Goal: Information Seeking & Learning: Learn about a topic

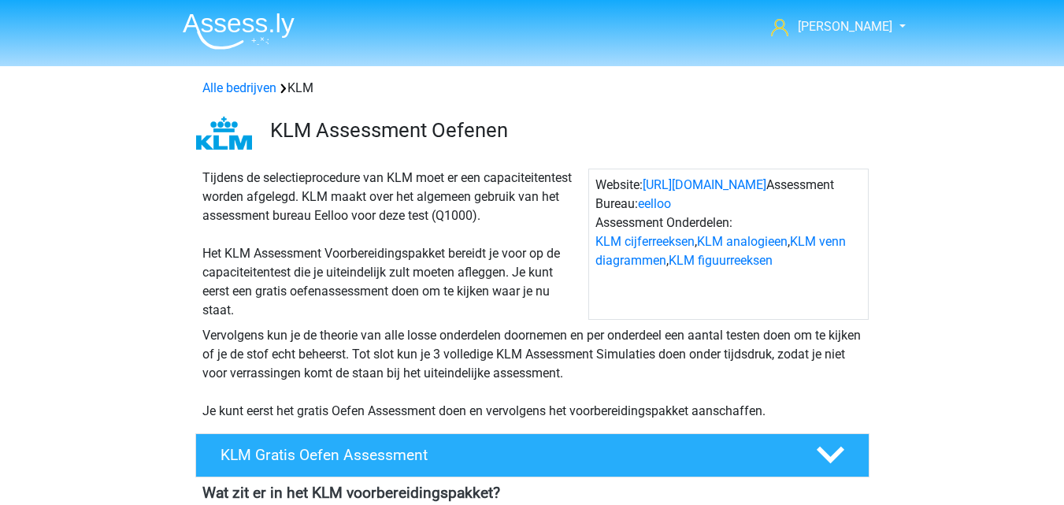
scroll to position [394, 0]
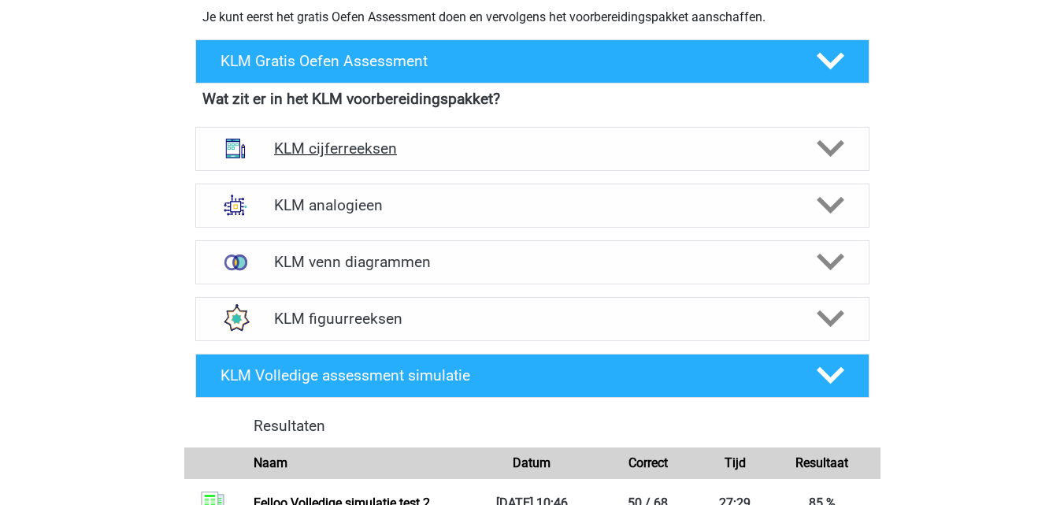
click at [683, 164] on div "KLM cijferreeksen" at bounding box center [532, 149] width 674 height 44
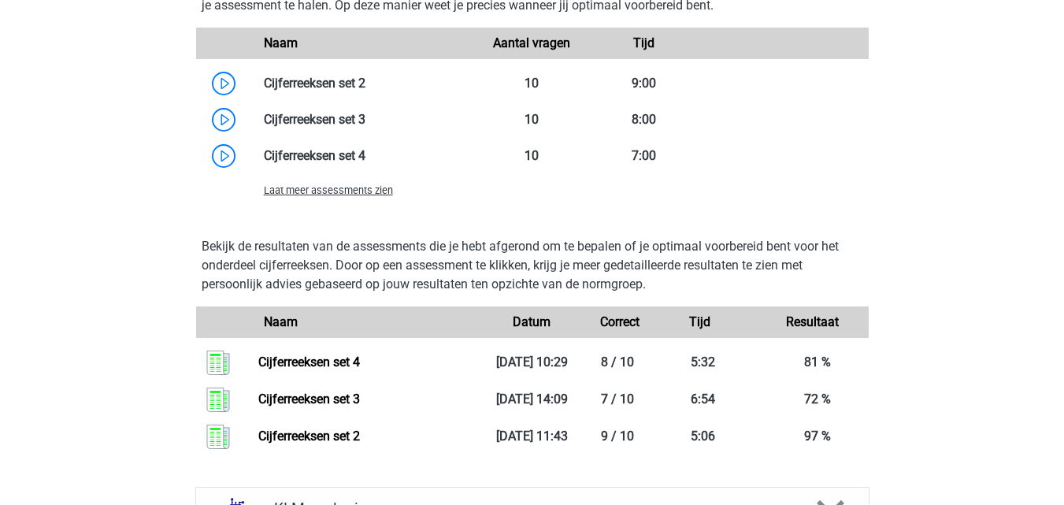
scroll to position [1103, 0]
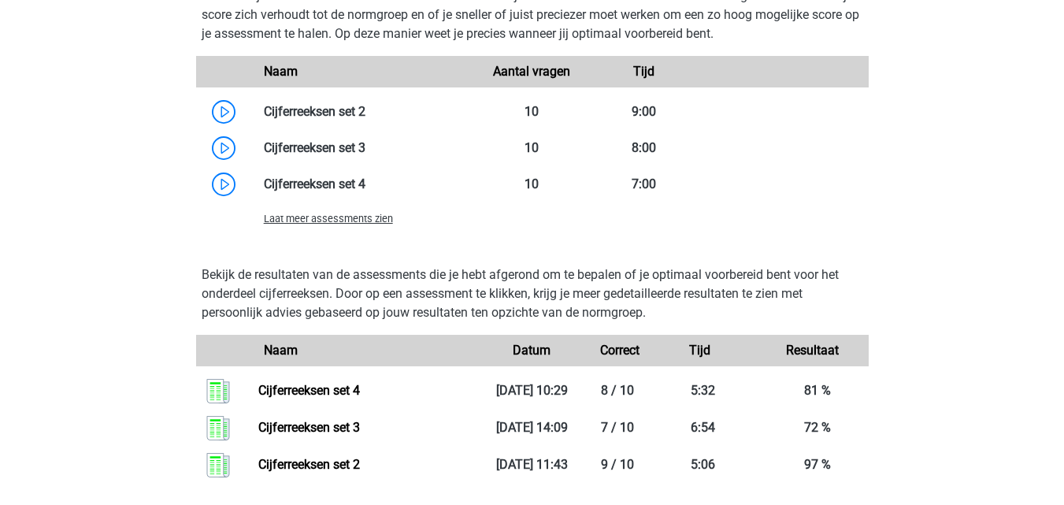
click at [364, 218] on span "Laat meer assessments zien" at bounding box center [328, 219] width 129 height 12
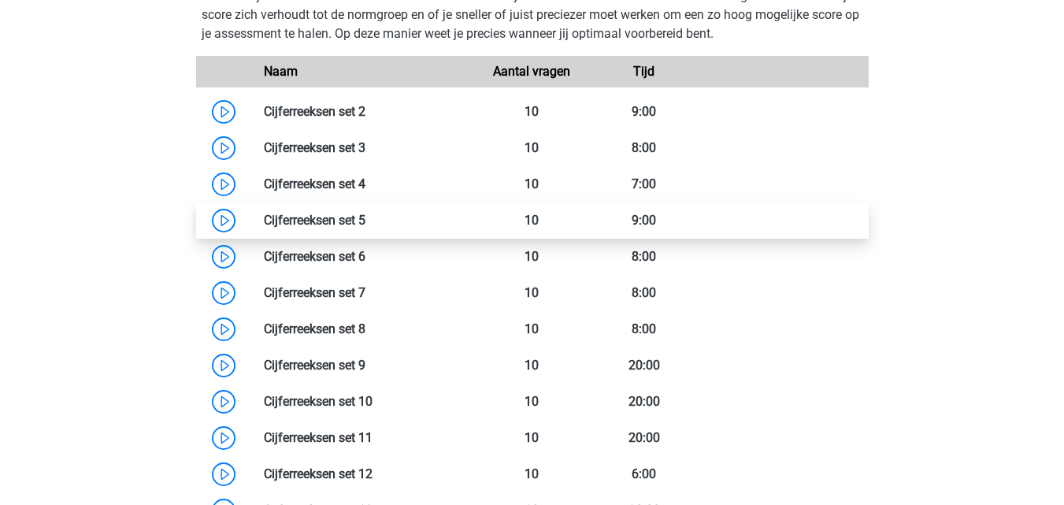
click at [365, 227] on link at bounding box center [365, 220] width 0 height 15
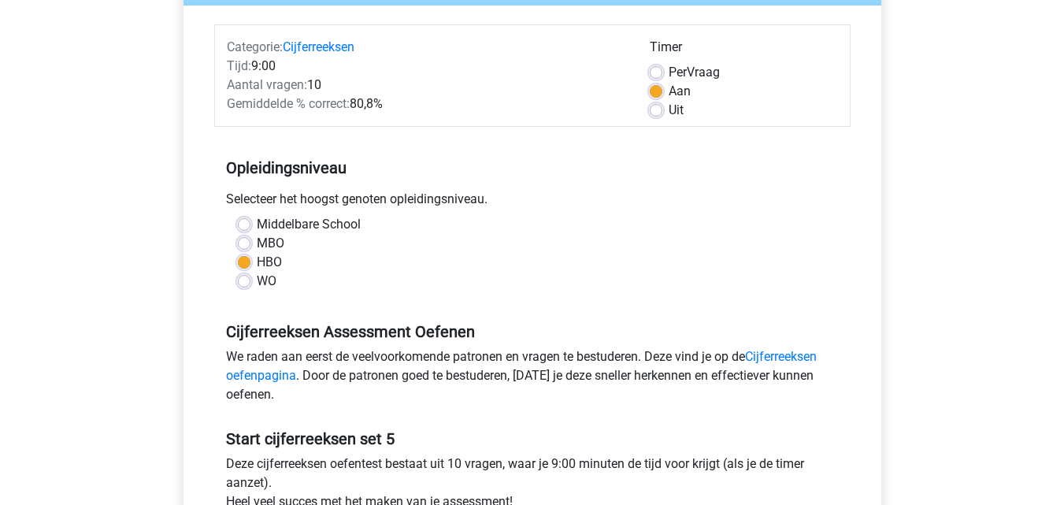
scroll to position [315, 0]
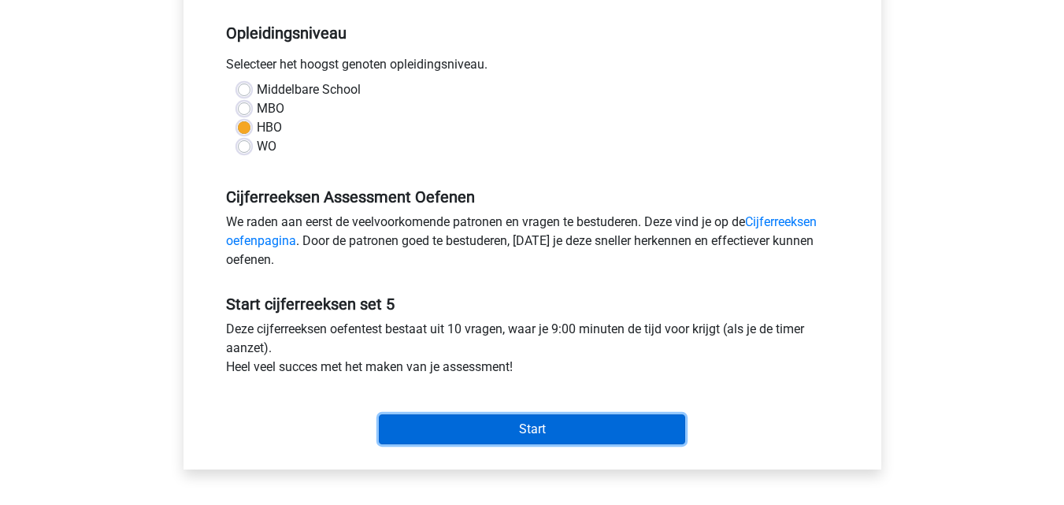
click at [495, 421] on input "Start" at bounding box center [532, 429] width 306 height 30
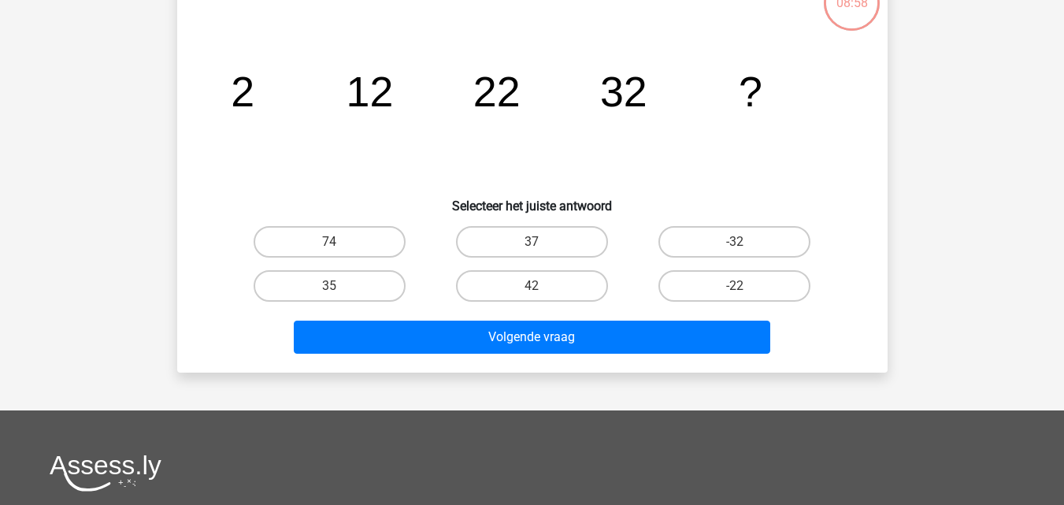
scroll to position [236, 0]
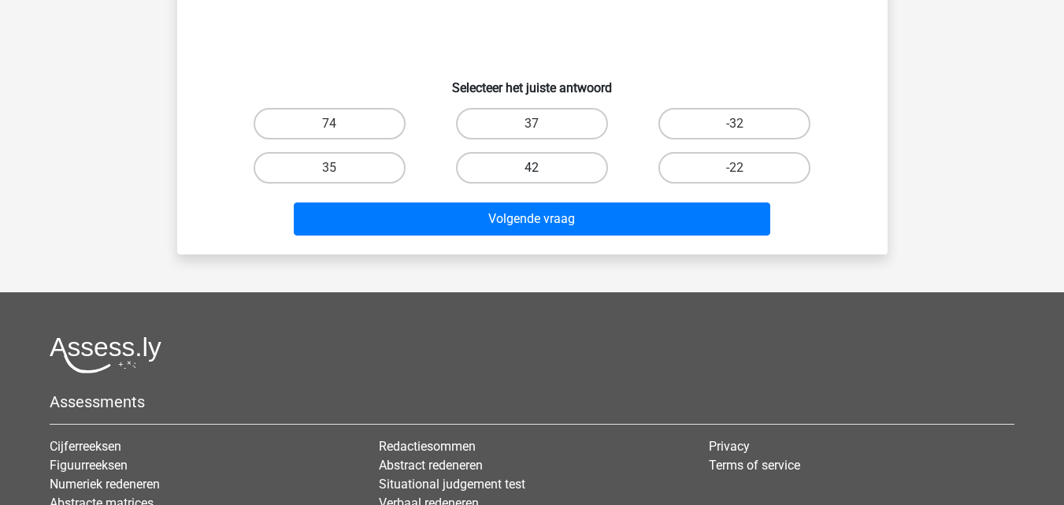
click at [539, 164] on label "42" at bounding box center [532, 168] width 152 height 32
click at [539, 168] on input "42" at bounding box center [537, 173] width 10 height 10
radio input "true"
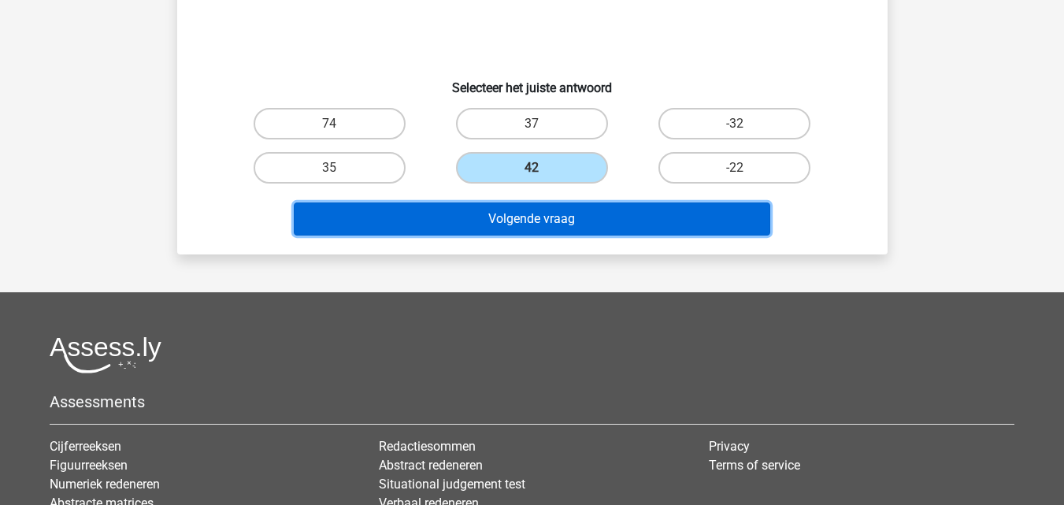
click at [537, 215] on button "Volgende vraag" at bounding box center [532, 218] width 477 height 33
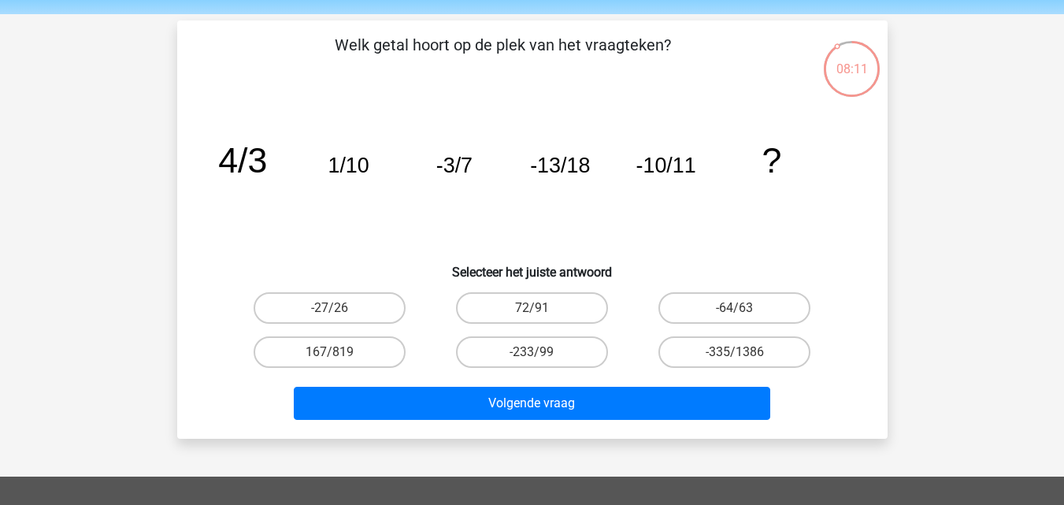
scroll to position [79, 0]
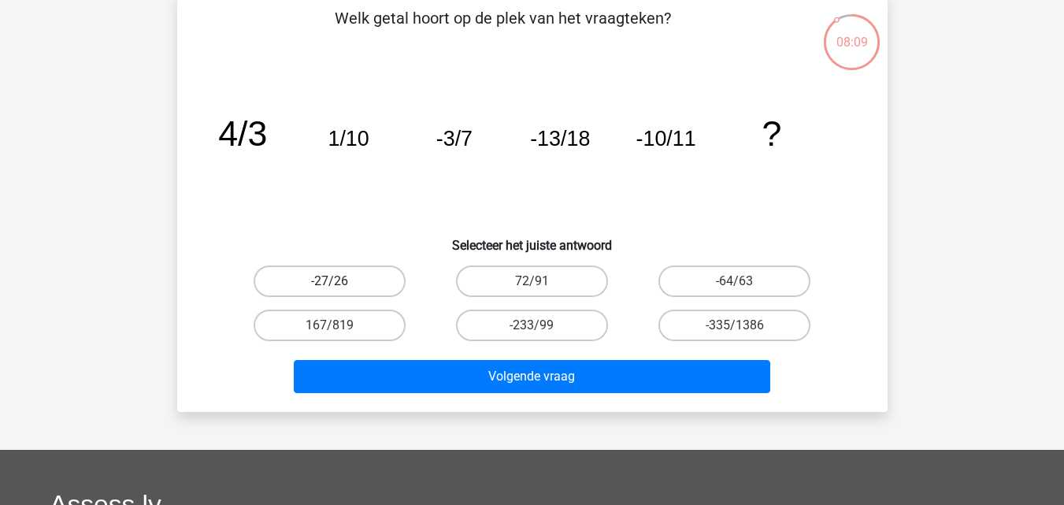
click at [391, 278] on label "-27/26" at bounding box center [330, 281] width 152 height 32
click at [339, 281] on input "-27/26" at bounding box center [334, 286] width 10 height 10
radio input "true"
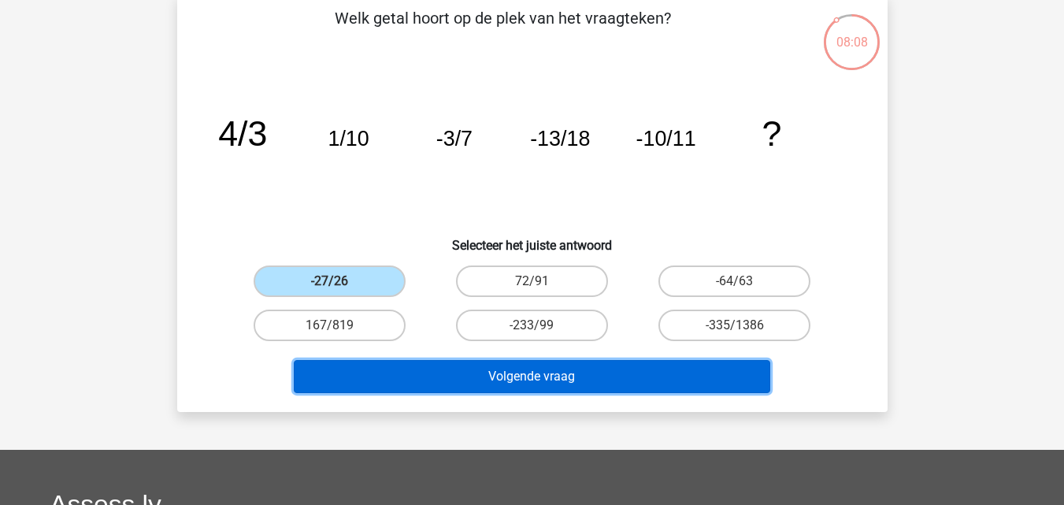
click at [451, 391] on button "Volgende vraag" at bounding box center [532, 376] width 477 height 33
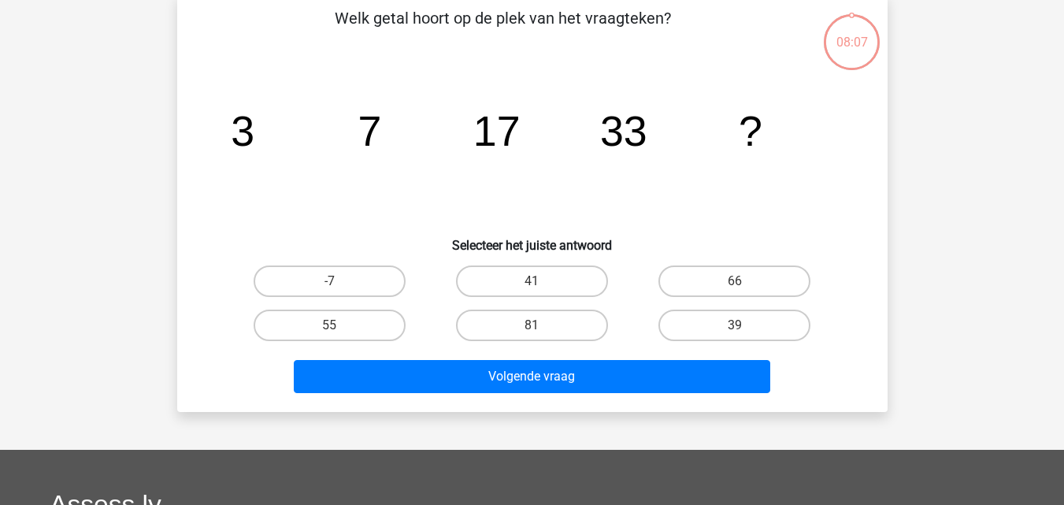
scroll to position [72, 0]
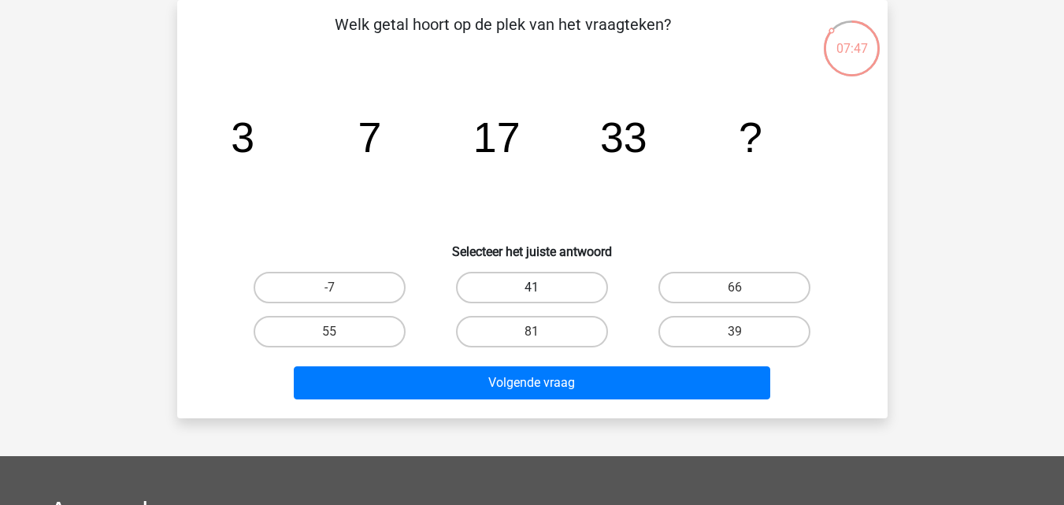
click at [543, 289] on label "41" at bounding box center [532, 288] width 152 height 32
click at [542, 289] on input "41" at bounding box center [537, 292] width 10 height 10
radio input "true"
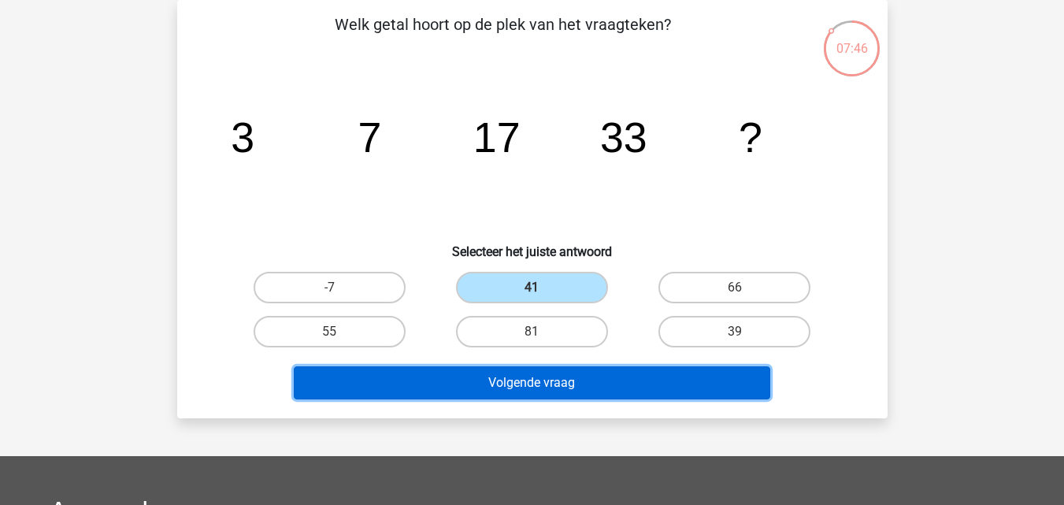
click at [543, 385] on button "Volgende vraag" at bounding box center [532, 382] width 477 height 33
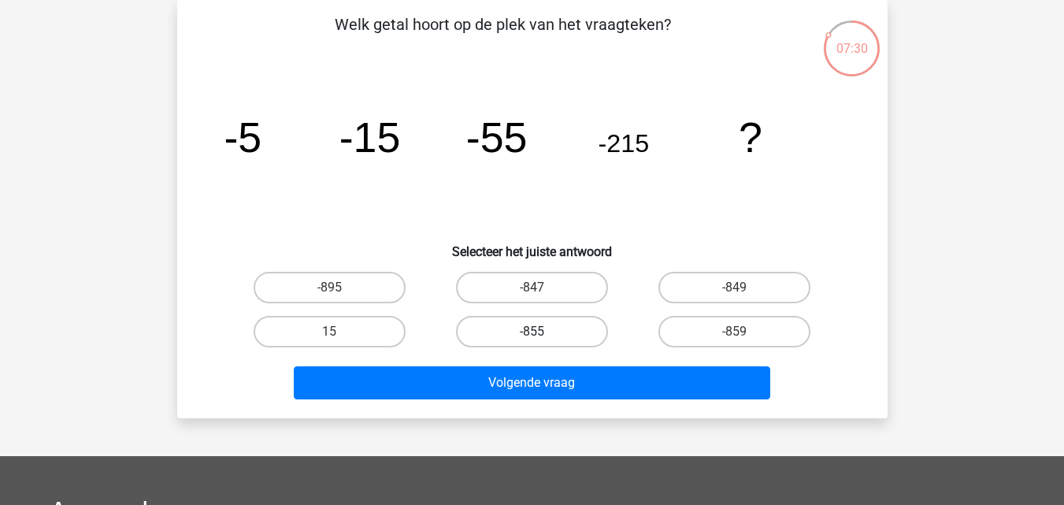
click at [554, 336] on label "-855" at bounding box center [532, 332] width 152 height 32
click at [542, 336] on input "-855" at bounding box center [537, 337] width 10 height 10
radio input "true"
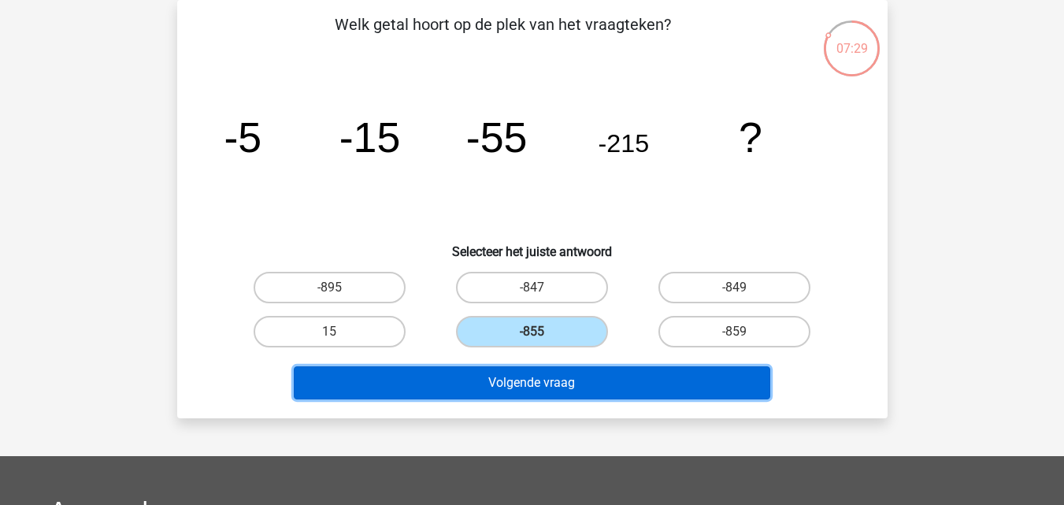
click at [542, 380] on button "Volgende vraag" at bounding box center [532, 382] width 477 height 33
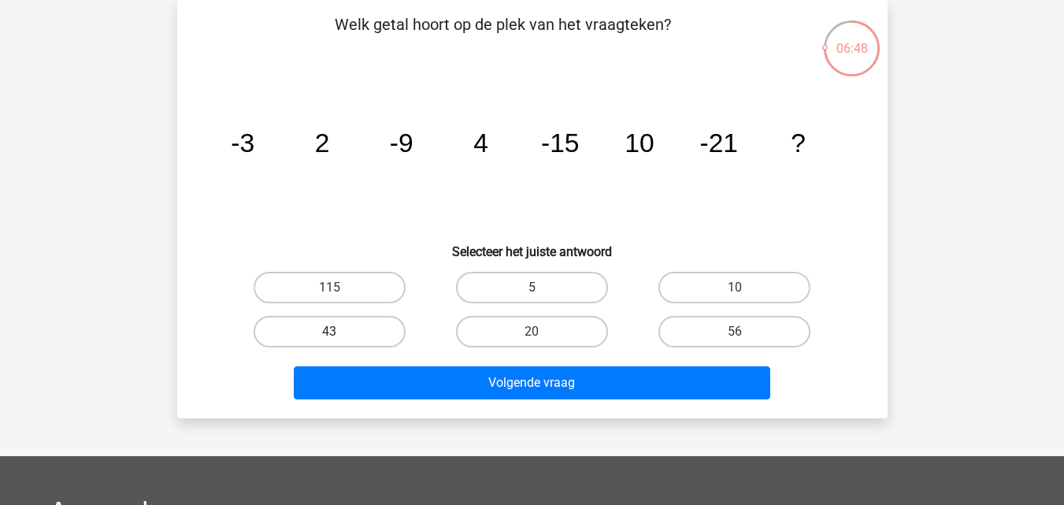
click at [373, 332] on label "43" at bounding box center [330, 332] width 152 height 32
click at [339, 332] on input "43" at bounding box center [334, 337] width 10 height 10
radio input "true"
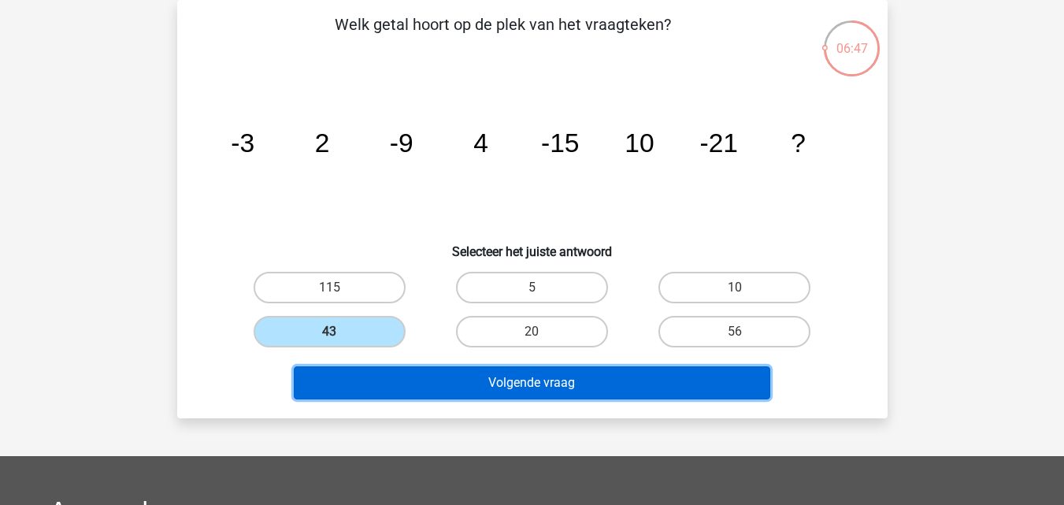
click at [394, 378] on button "Volgende vraag" at bounding box center [532, 382] width 477 height 33
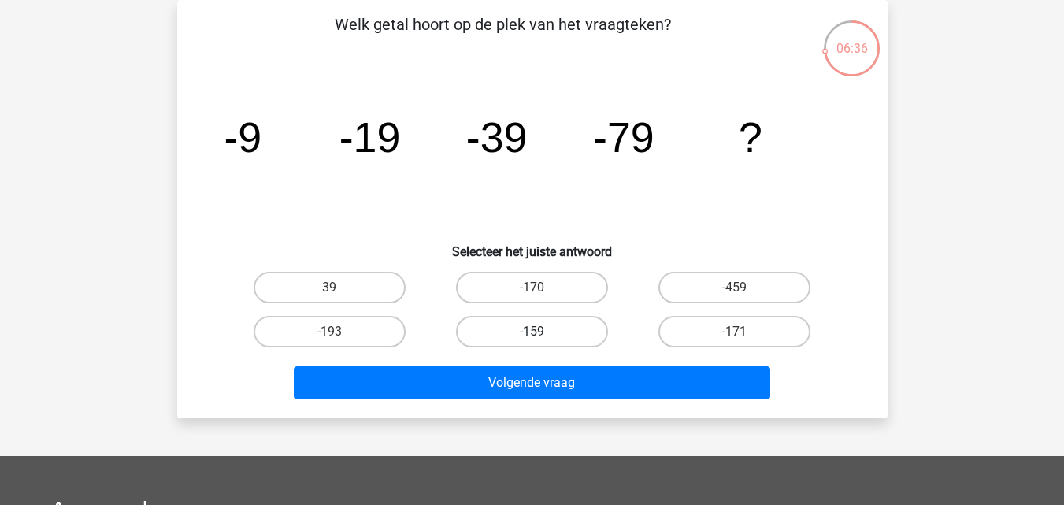
click at [512, 335] on label "-159" at bounding box center [532, 332] width 152 height 32
click at [532, 335] on input "-159" at bounding box center [537, 337] width 10 height 10
radio input "true"
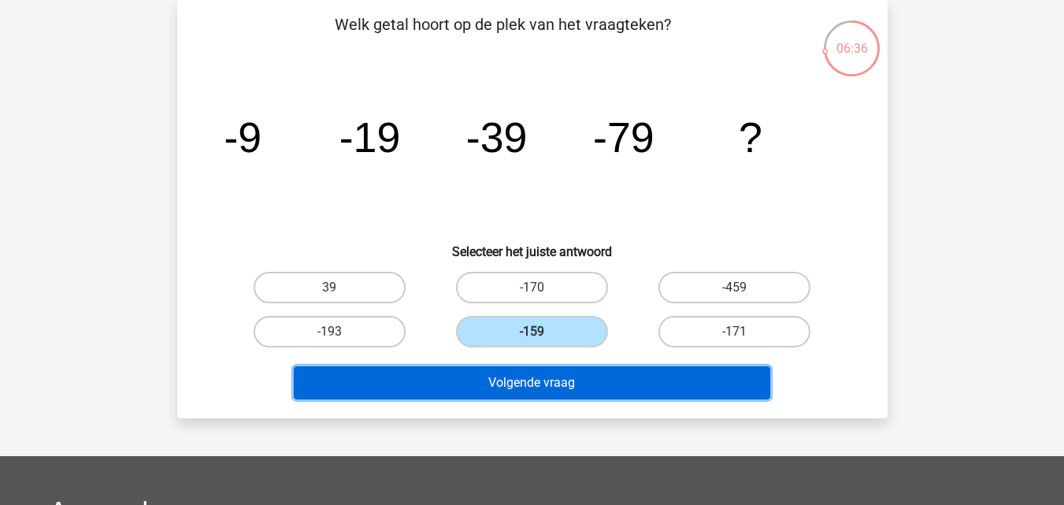
click at [512, 378] on button "Volgende vraag" at bounding box center [532, 382] width 477 height 33
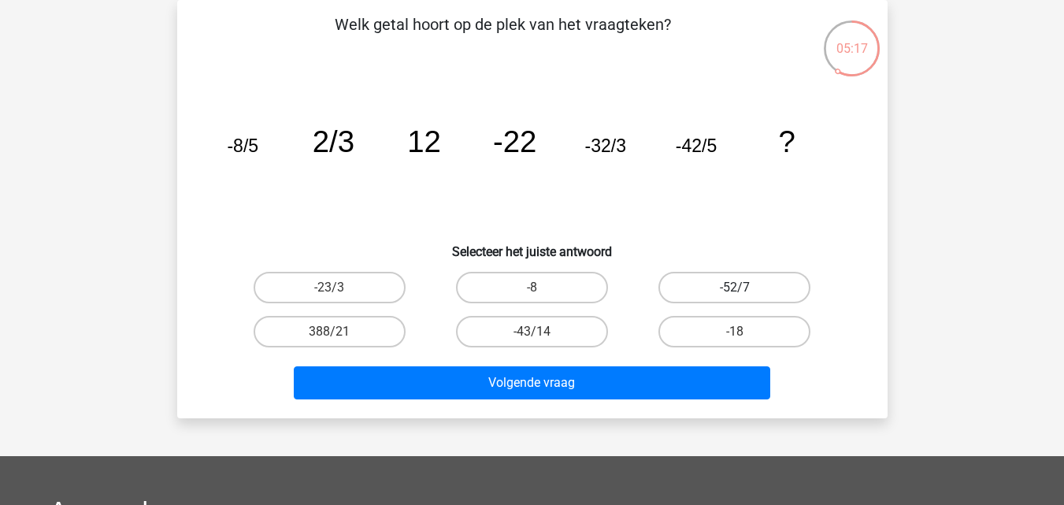
click at [703, 280] on label "-52/7" at bounding box center [734, 288] width 152 height 32
click at [735, 287] on input "-52/7" at bounding box center [740, 292] width 10 height 10
radio input "true"
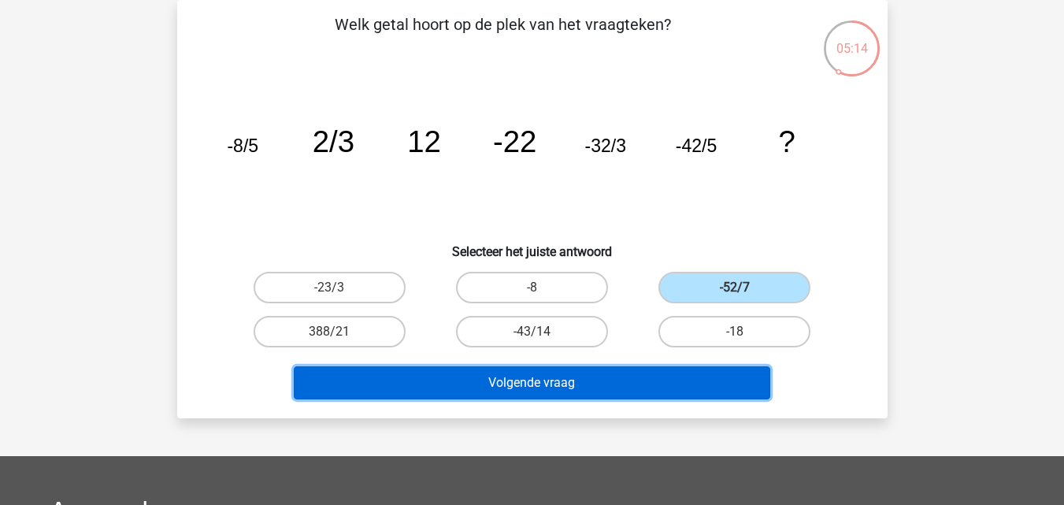
click at [629, 387] on button "Volgende vraag" at bounding box center [532, 382] width 477 height 33
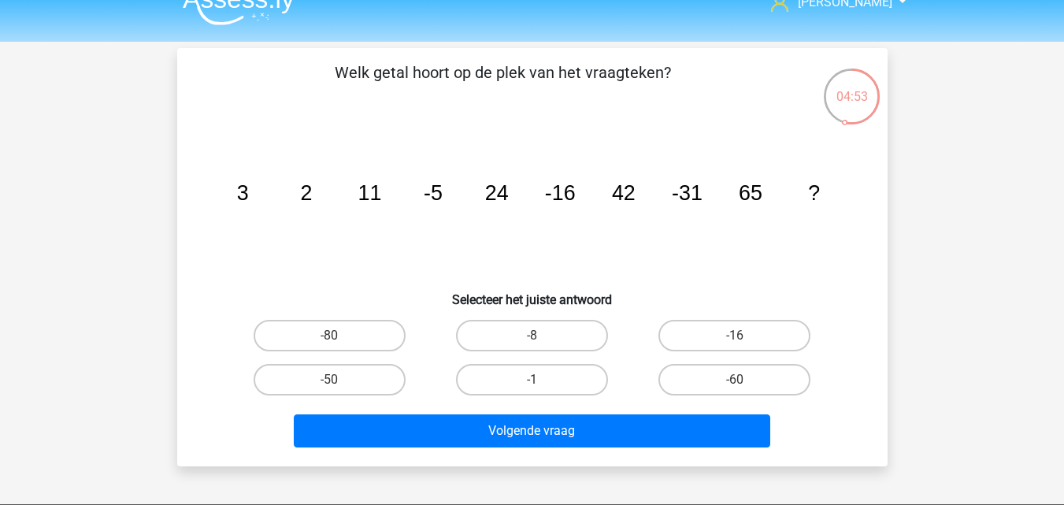
scroll to position [0, 0]
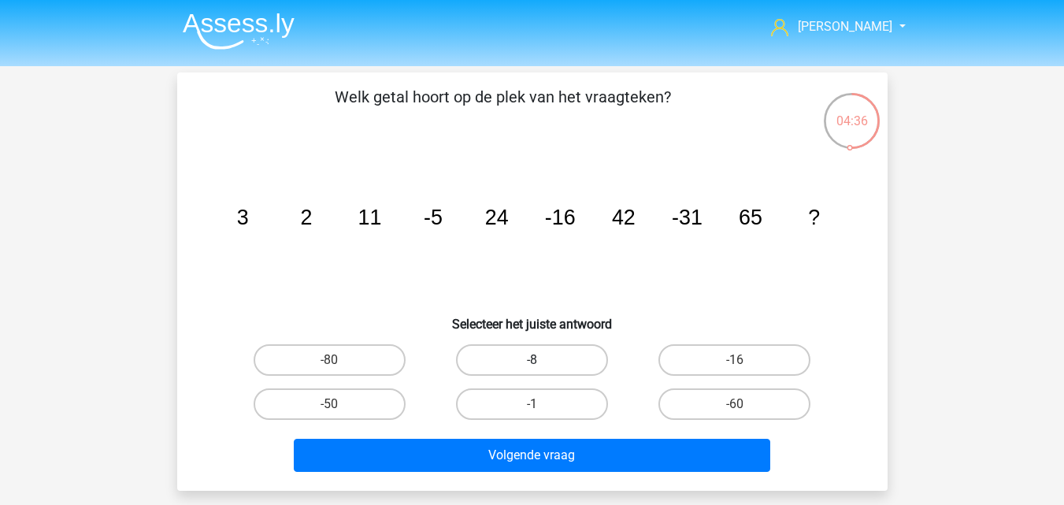
click at [508, 362] on label "-8" at bounding box center [532, 360] width 152 height 32
click at [532, 362] on input "-8" at bounding box center [537, 365] width 10 height 10
radio input "true"
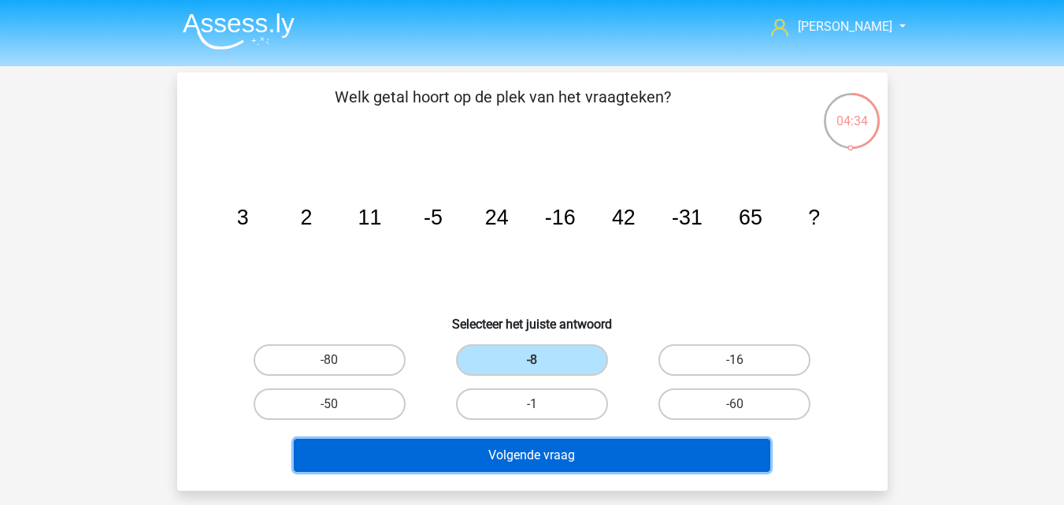
click at [495, 465] on button "Volgende vraag" at bounding box center [532, 455] width 477 height 33
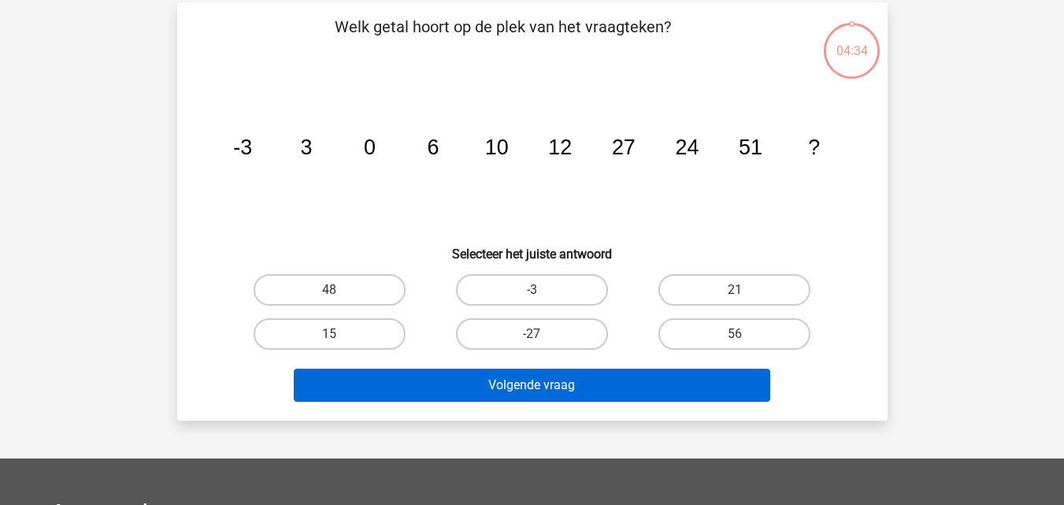
scroll to position [72, 0]
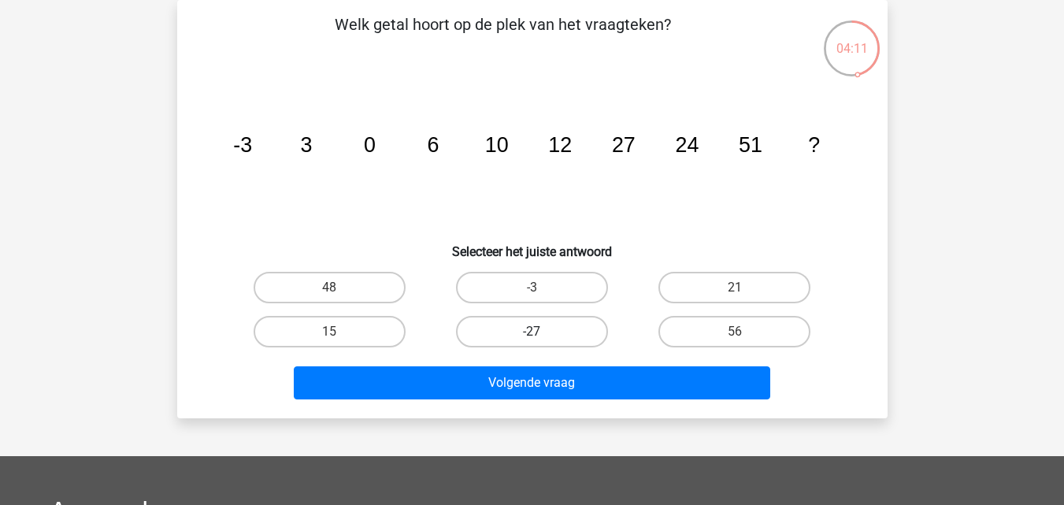
click at [527, 328] on label "-27" at bounding box center [532, 332] width 152 height 32
click at [532, 332] on input "-27" at bounding box center [537, 337] width 10 height 10
radio input "true"
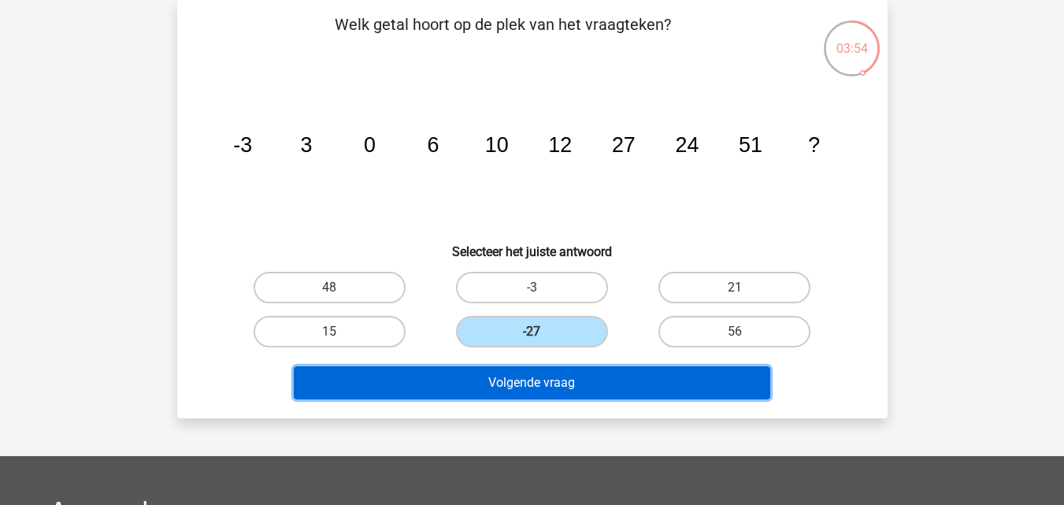
click at [570, 375] on button "Volgende vraag" at bounding box center [532, 382] width 477 height 33
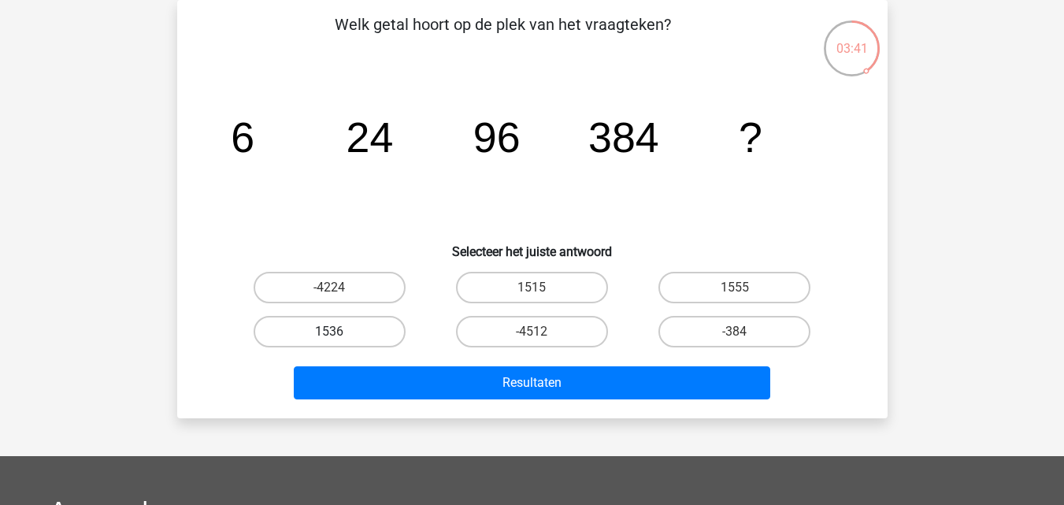
drag, startPoint x: 371, startPoint y: 326, endPoint x: 376, endPoint y: 335, distance: 9.9
click at [370, 326] on label "1536" at bounding box center [330, 332] width 152 height 32
click at [339, 332] on input "1536" at bounding box center [334, 337] width 10 height 10
radio input "true"
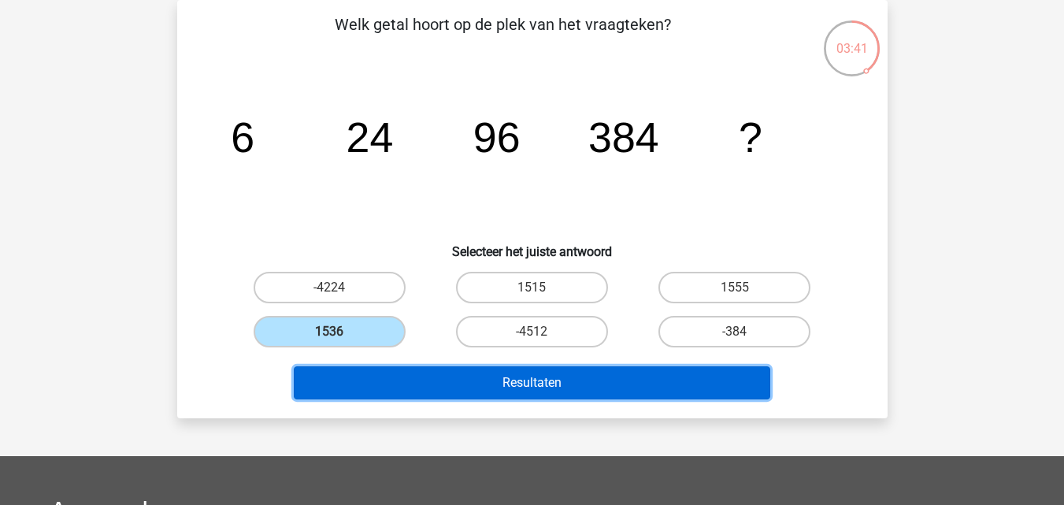
click at [401, 381] on button "Resultaten" at bounding box center [532, 382] width 477 height 33
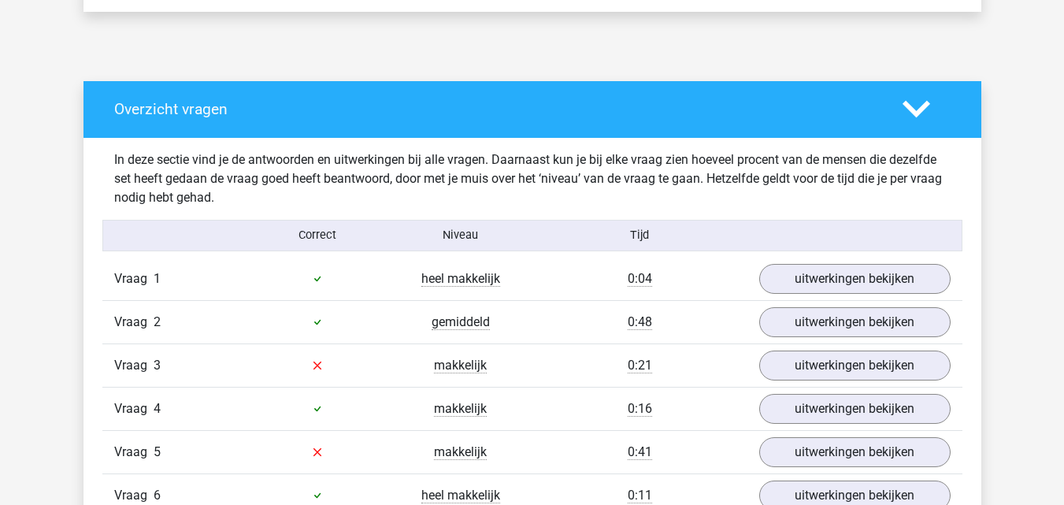
scroll to position [866, 0]
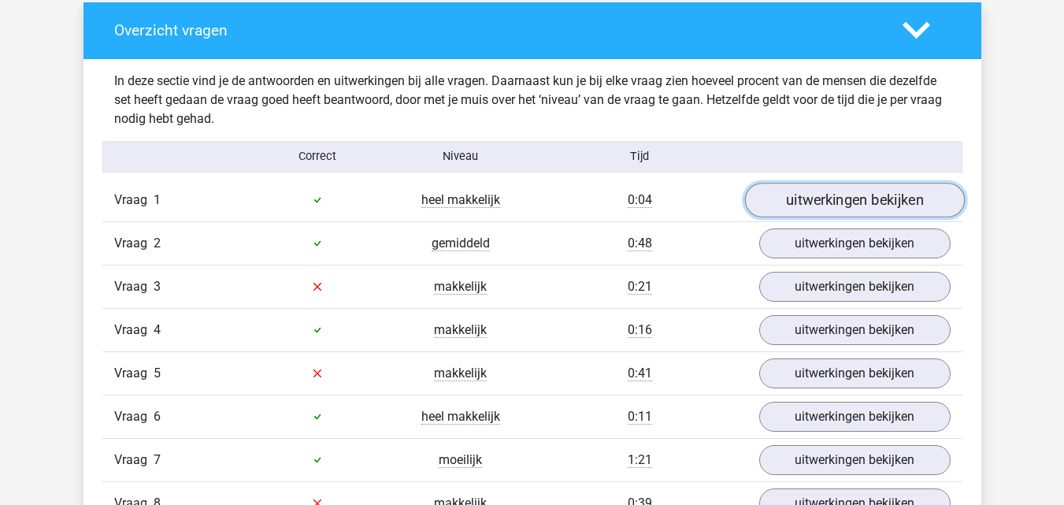
click at [821, 194] on link "uitwerkingen bekijken" at bounding box center [854, 200] width 220 height 35
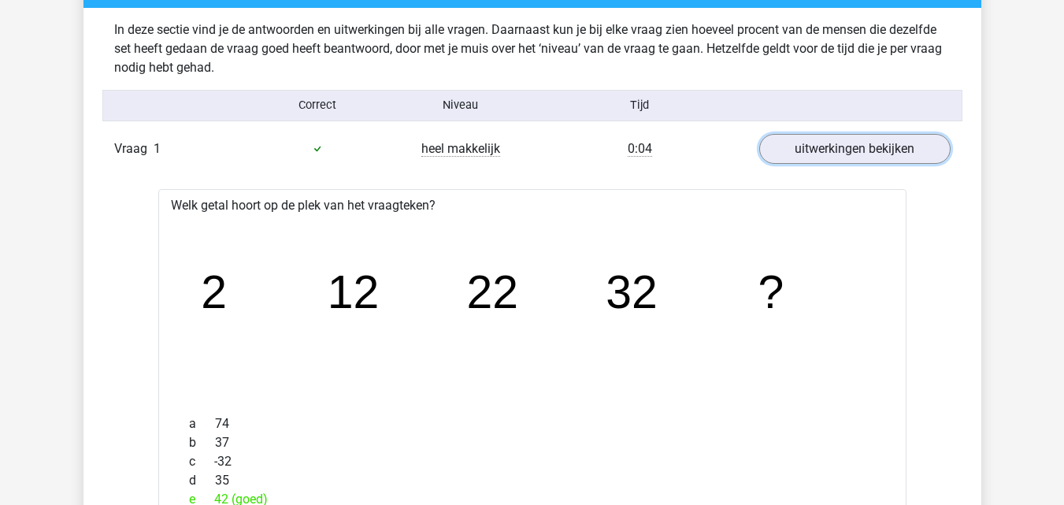
scroll to position [945, 0]
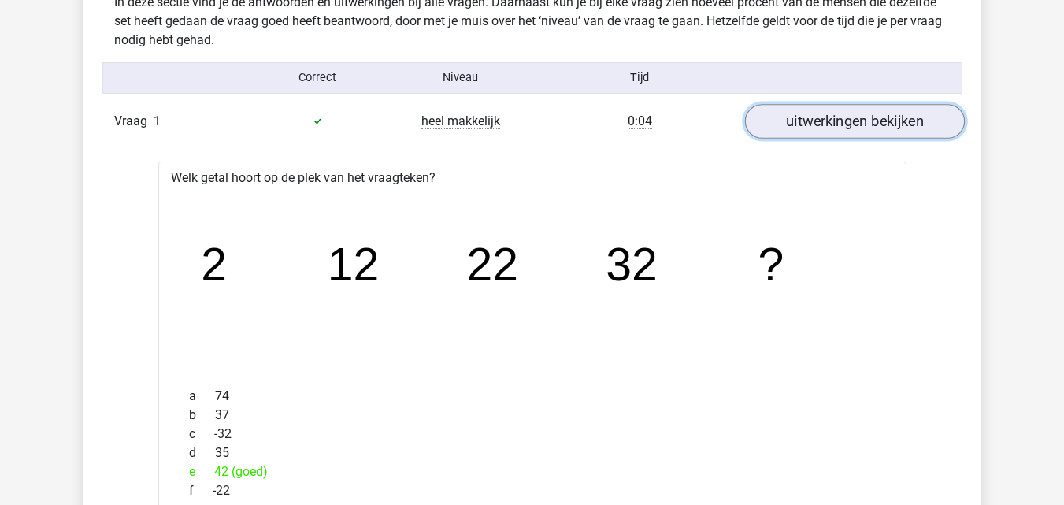
click at [846, 123] on link "uitwerkingen bekijken" at bounding box center [854, 121] width 220 height 35
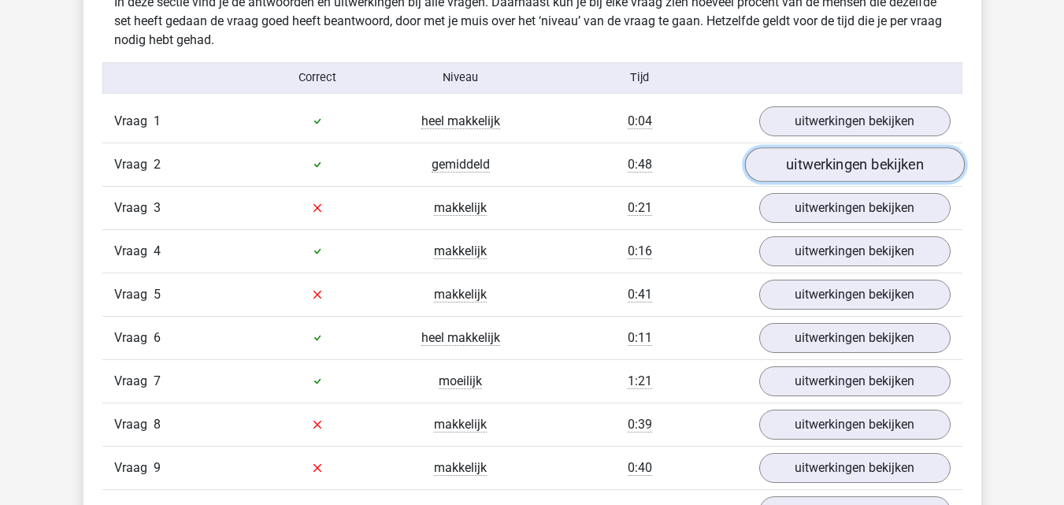
click at [843, 169] on link "uitwerkingen bekijken" at bounding box center [854, 164] width 220 height 35
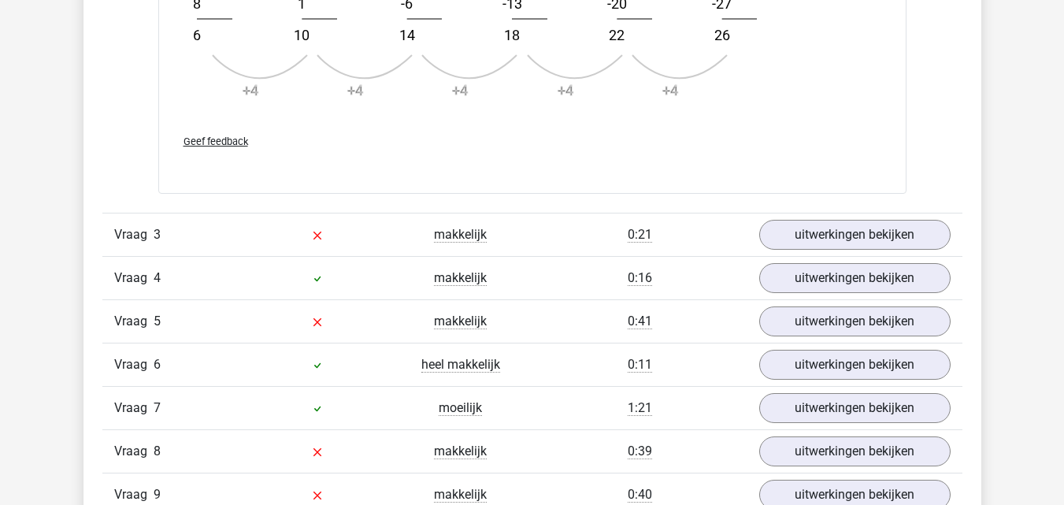
scroll to position [1890, 0]
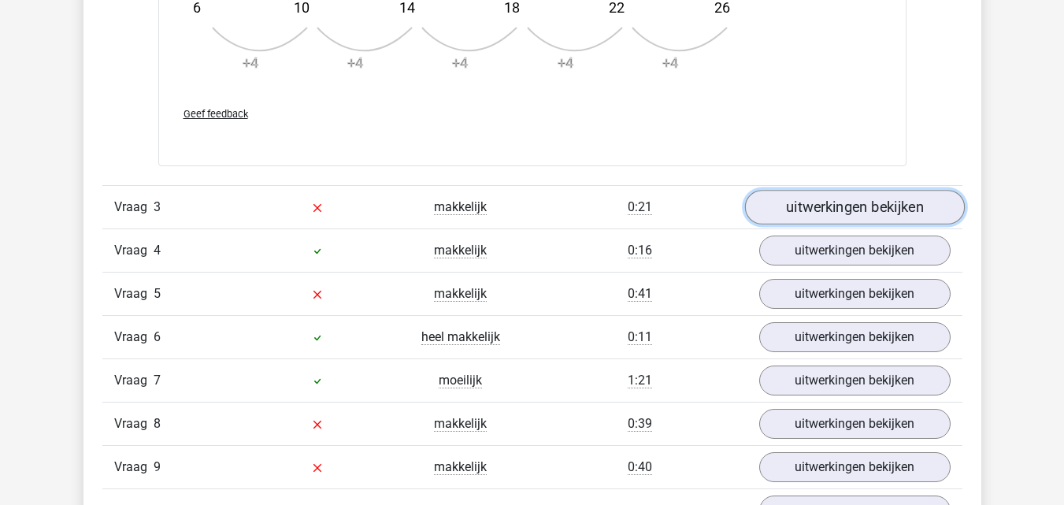
click at [857, 213] on link "uitwerkingen bekijken" at bounding box center [854, 207] width 220 height 35
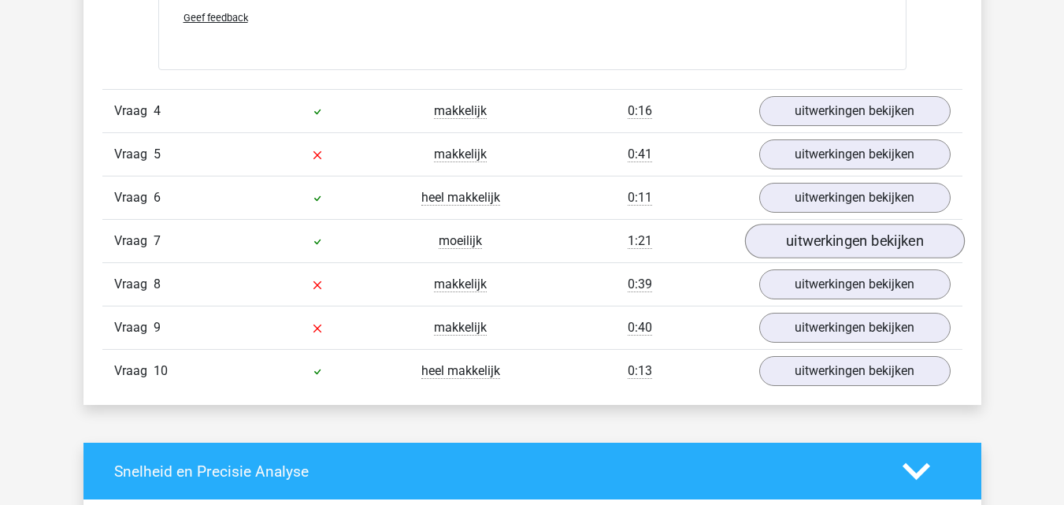
scroll to position [2835, 0]
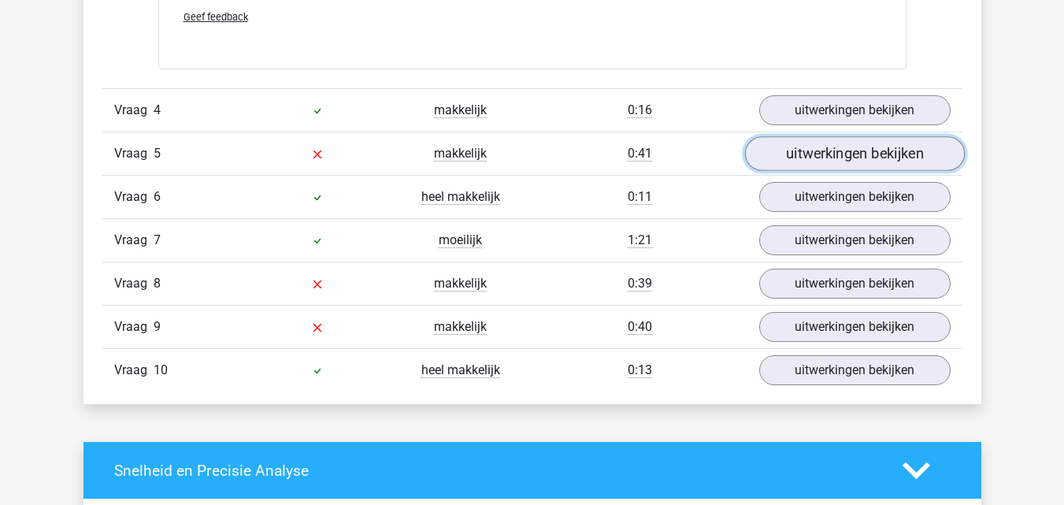
click at [870, 158] on link "uitwerkingen bekijken" at bounding box center [854, 153] width 220 height 35
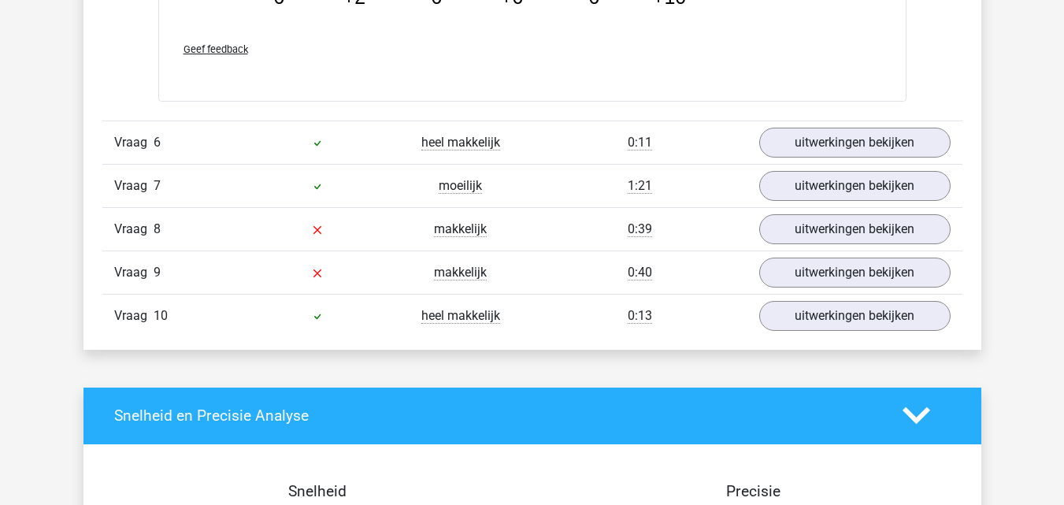
scroll to position [3702, 0]
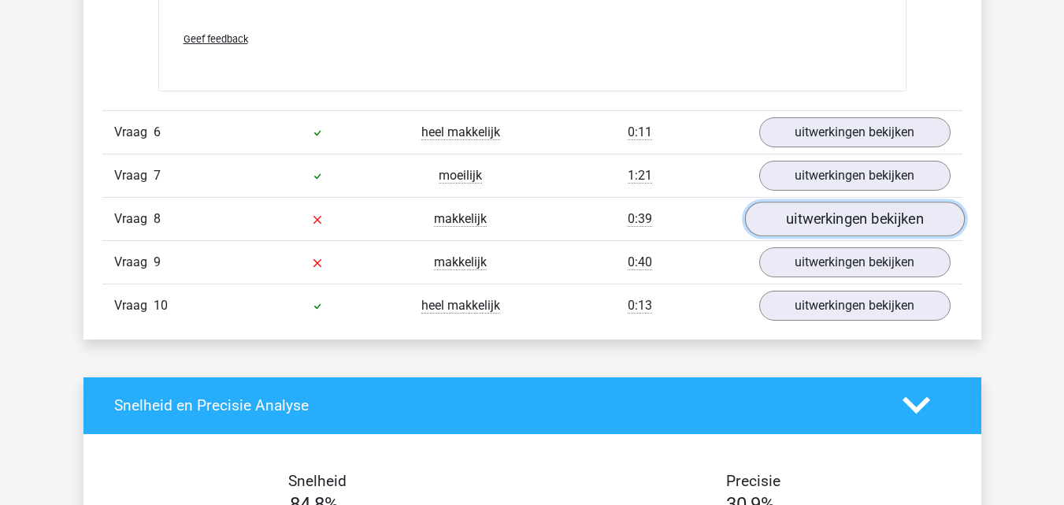
click at [838, 229] on link "uitwerkingen bekijken" at bounding box center [854, 219] width 220 height 35
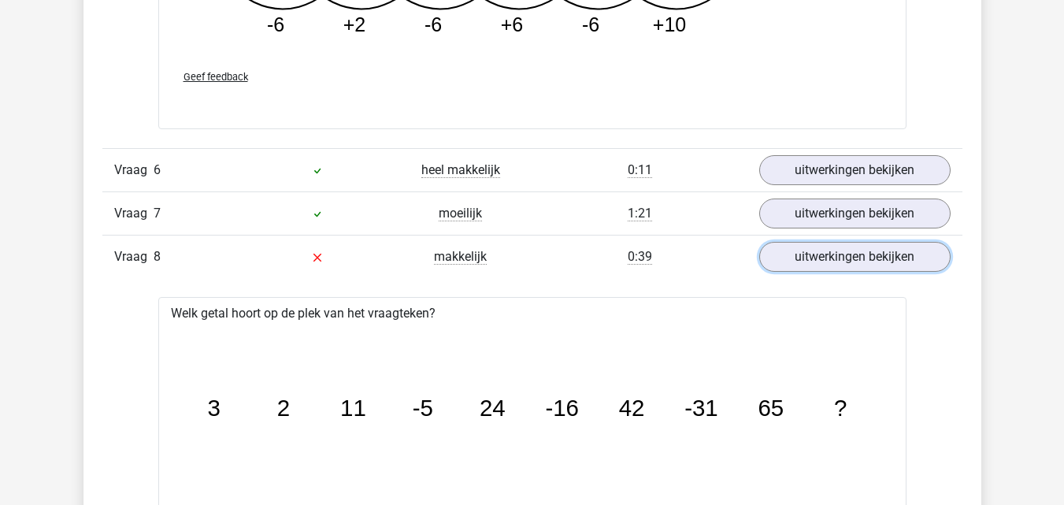
scroll to position [3623, 0]
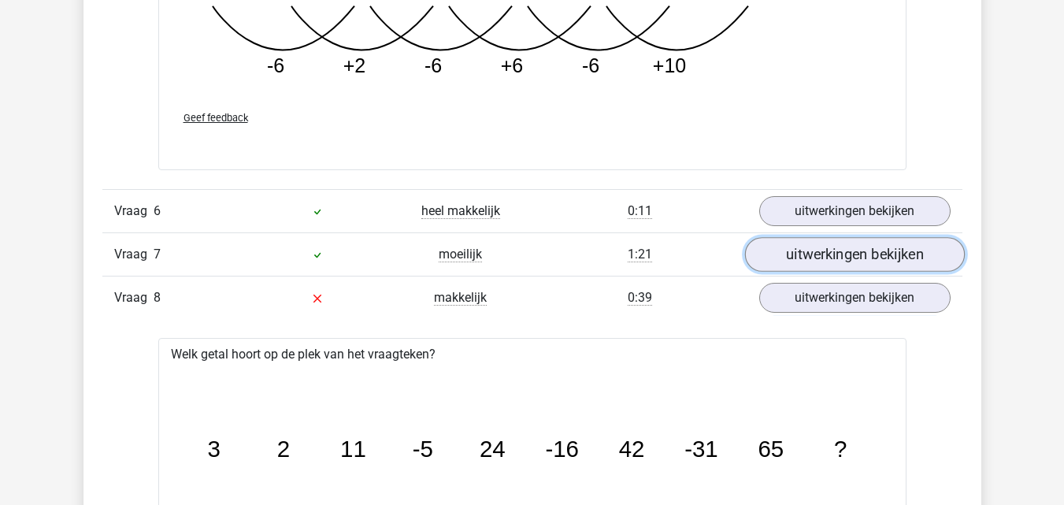
click at [847, 258] on link "uitwerkingen bekijken" at bounding box center [854, 254] width 220 height 35
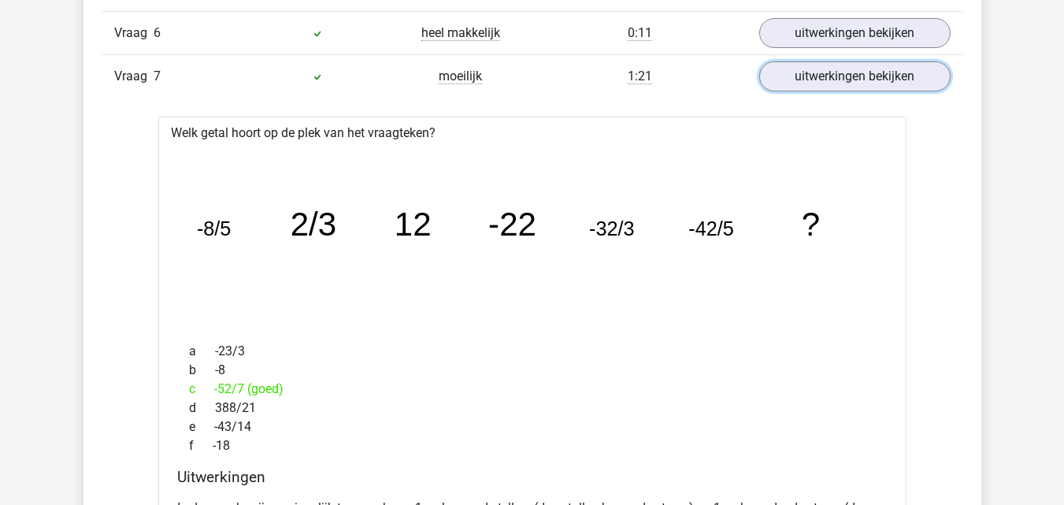
scroll to position [3702, 0]
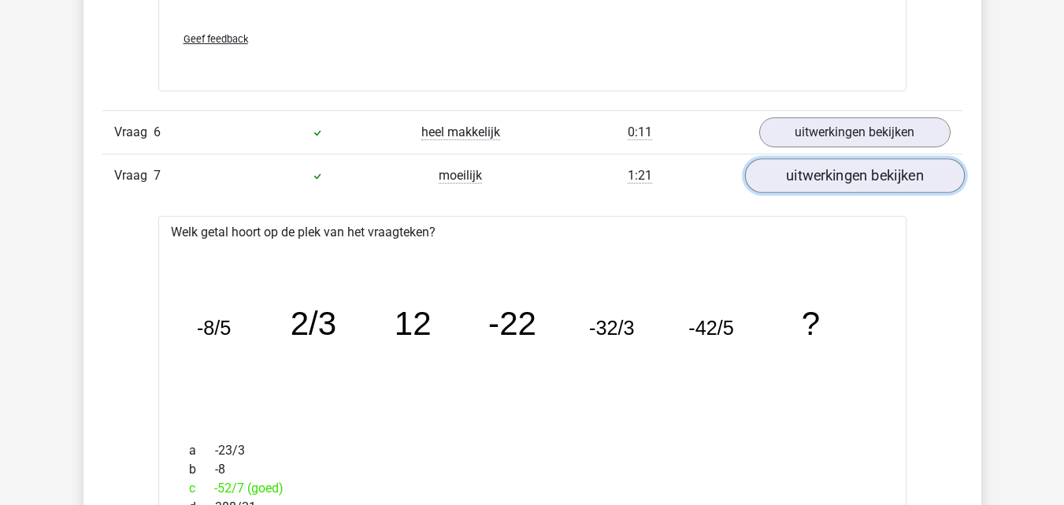
click at [860, 180] on link "uitwerkingen bekijken" at bounding box center [854, 175] width 220 height 35
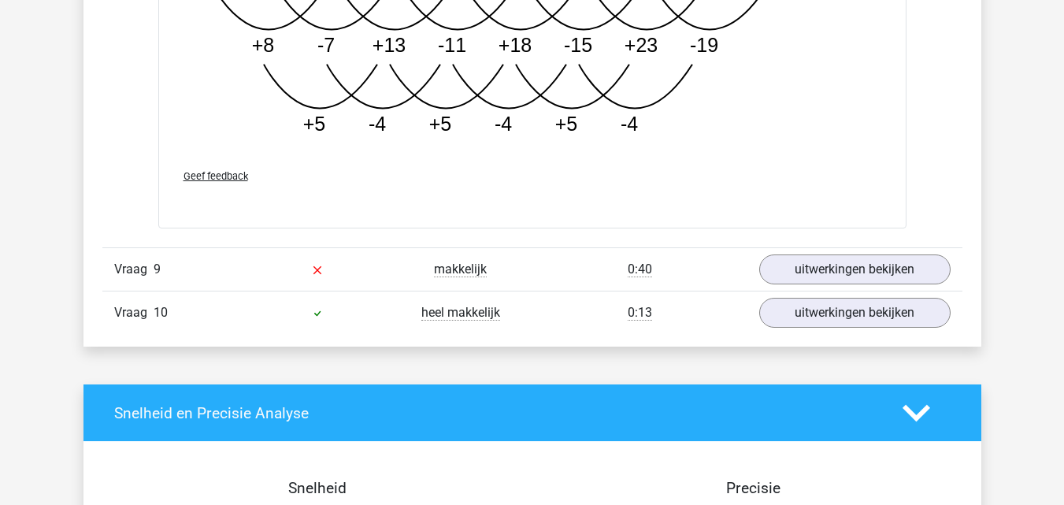
scroll to position [4647, 0]
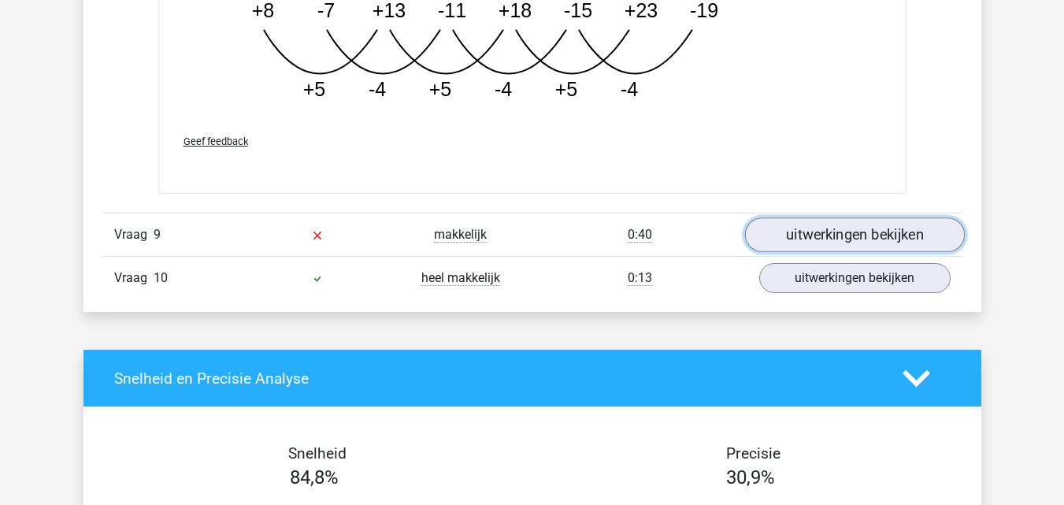
click at [829, 230] on link "uitwerkingen bekijken" at bounding box center [854, 235] width 220 height 35
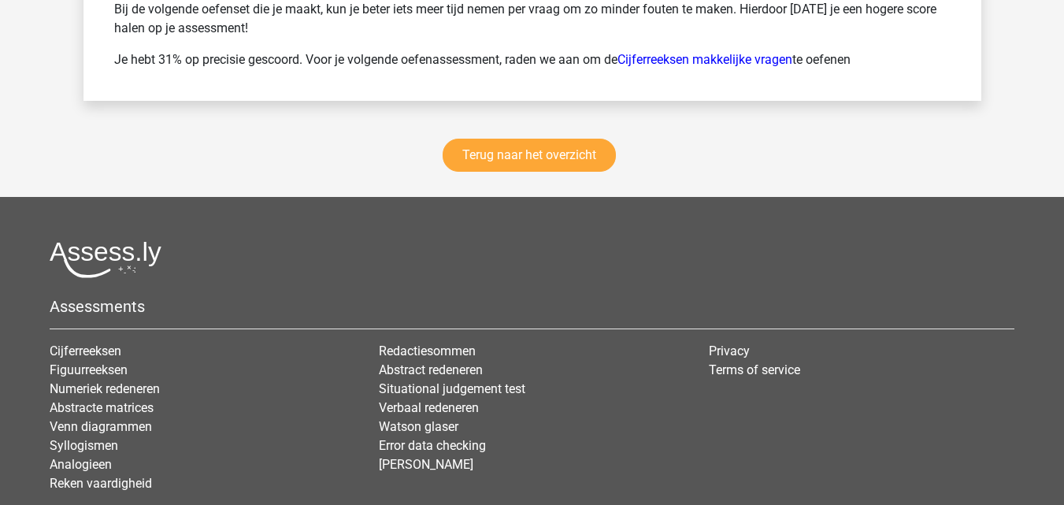
scroll to position [6458, 0]
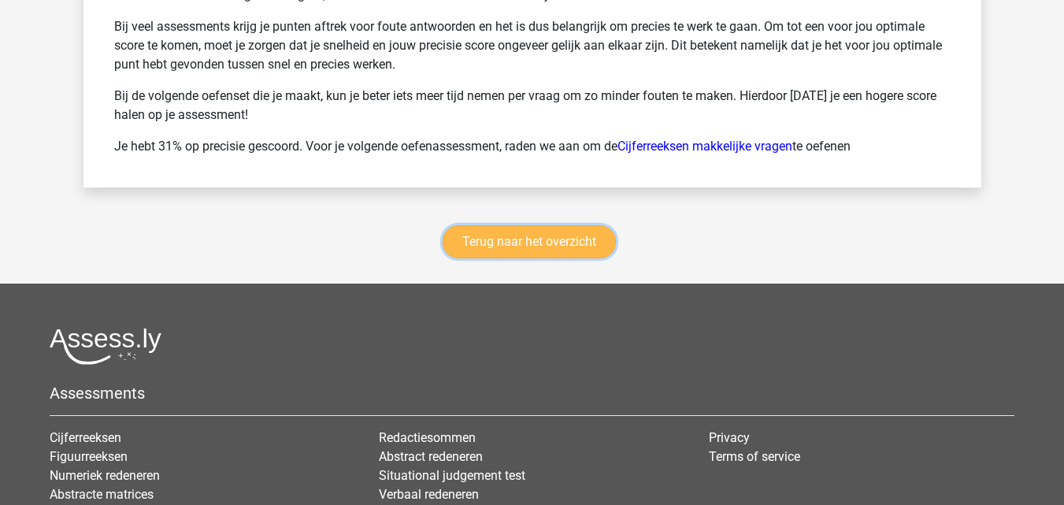
click at [559, 250] on link "Terug naar het overzicht" at bounding box center [529, 241] width 173 height 33
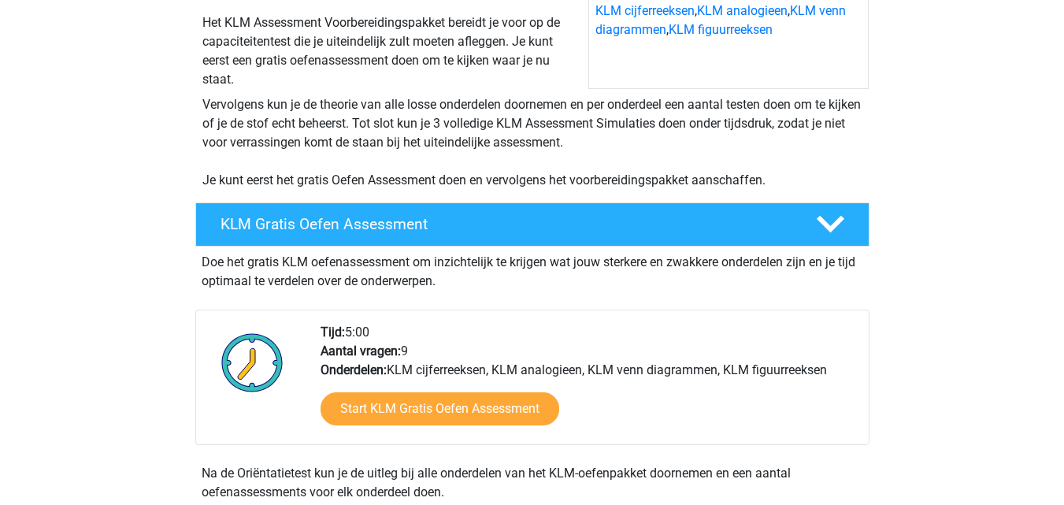
scroll to position [236, 0]
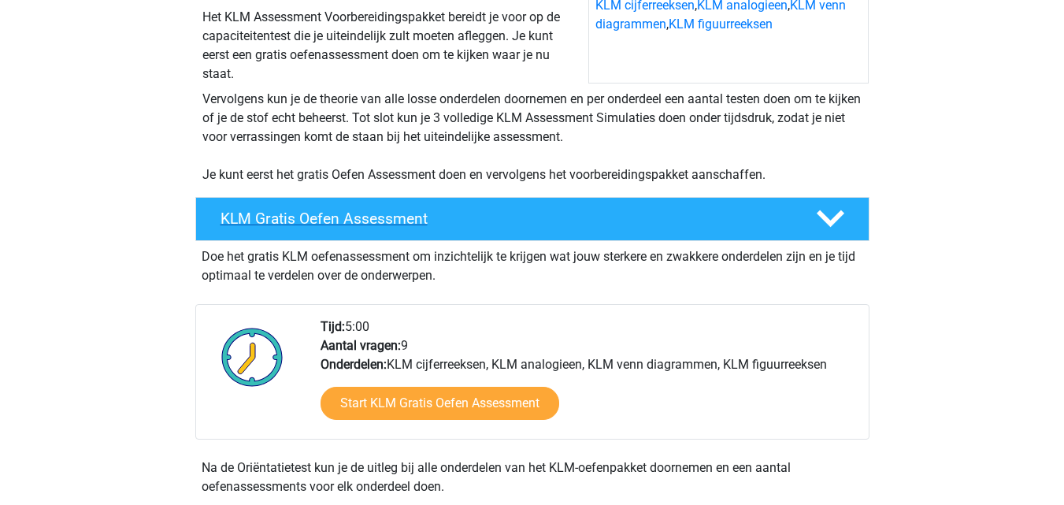
click at [629, 221] on h4 "KLM Gratis Oefen Assessment" at bounding box center [506, 219] width 570 height 18
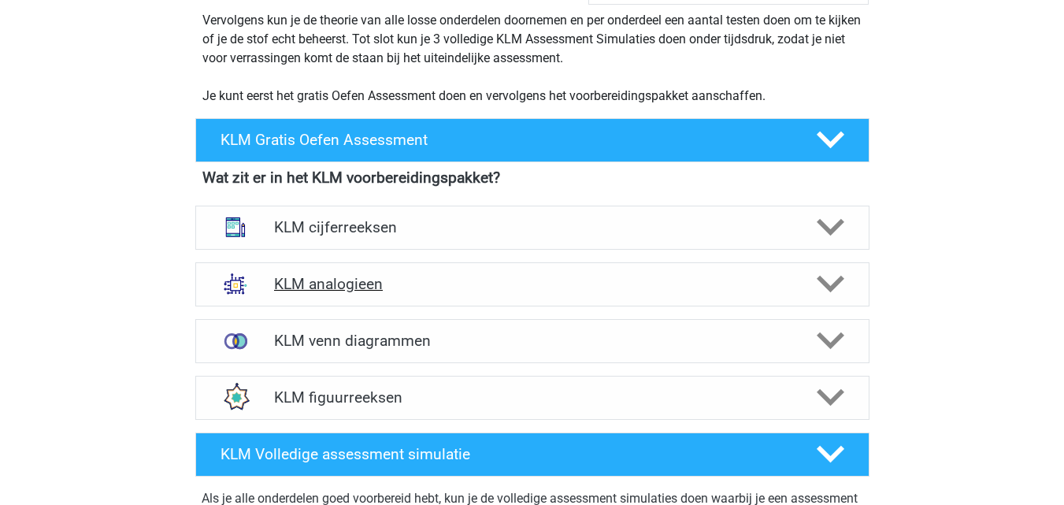
scroll to position [394, 0]
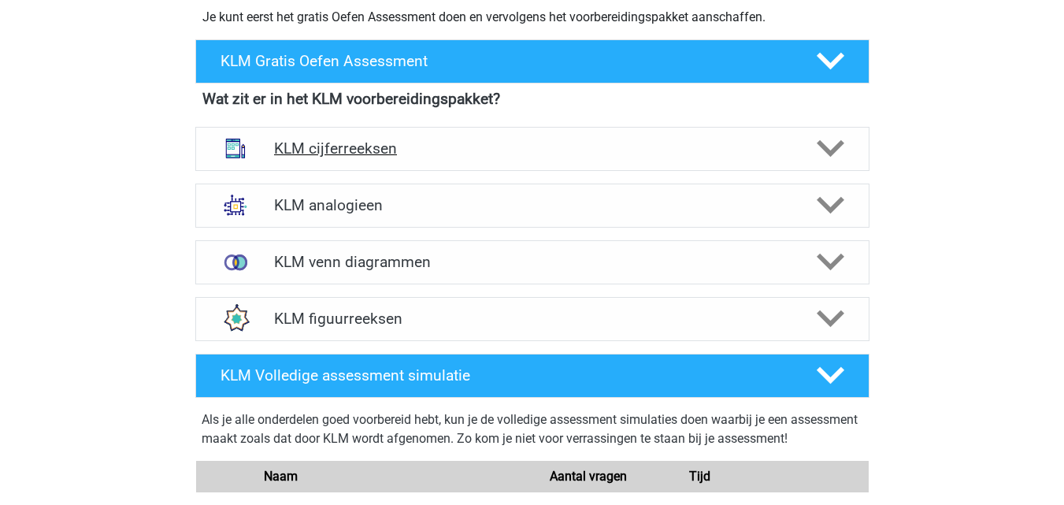
click at [588, 158] on div "KLM cijferreeksen" at bounding box center [532, 149] width 674 height 44
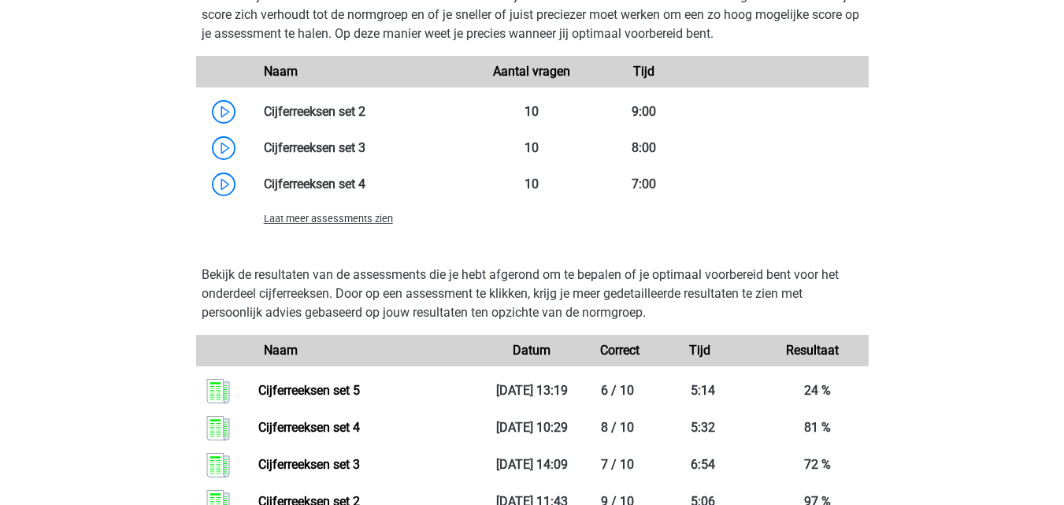
scroll to position [1024, 0]
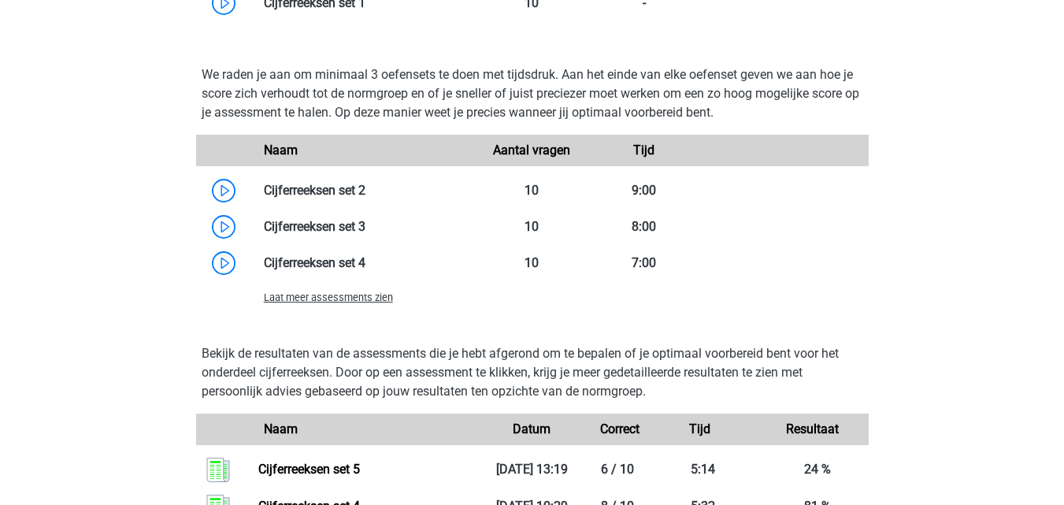
click at [358, 302] on span "Laat meer assessments zien" at bounding box center [328, 297] width 129 height 12
